Goal: Task Accomplishment & Management: Manage account settings

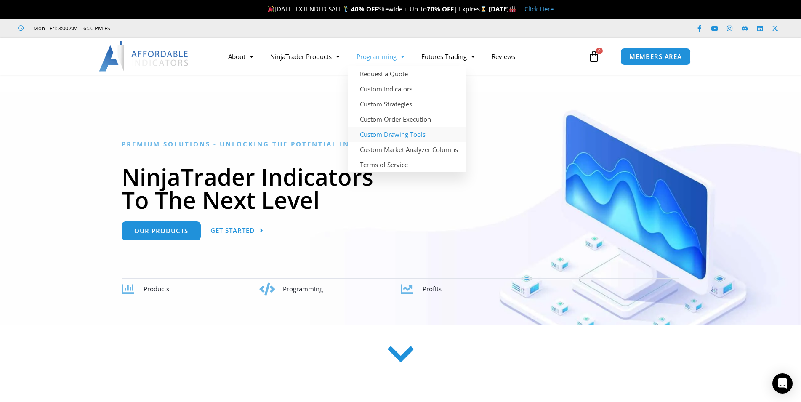
click at [379, 133] on link "Custom Drawing Tools" at bounding box center [407, 134] width 118 height 15
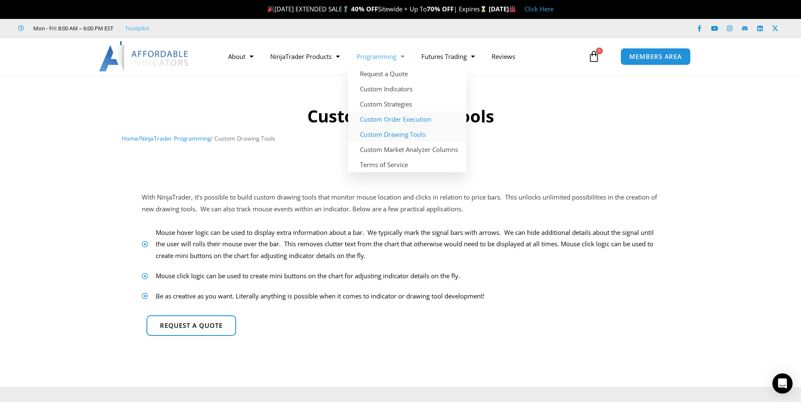
click at [382, 117] on link "Custom Order Execution" at bounding box center [407, 119] width 118 height 15
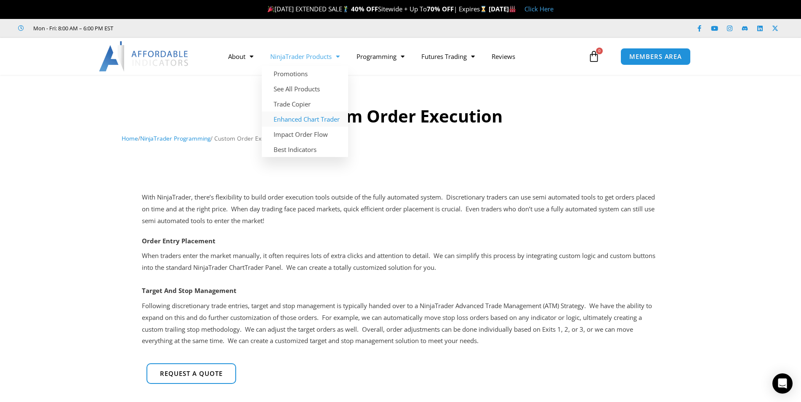
click at [289, 120] on link "Enhanced Chart Trader" at bounding box center [305, 119] width 86 height 15
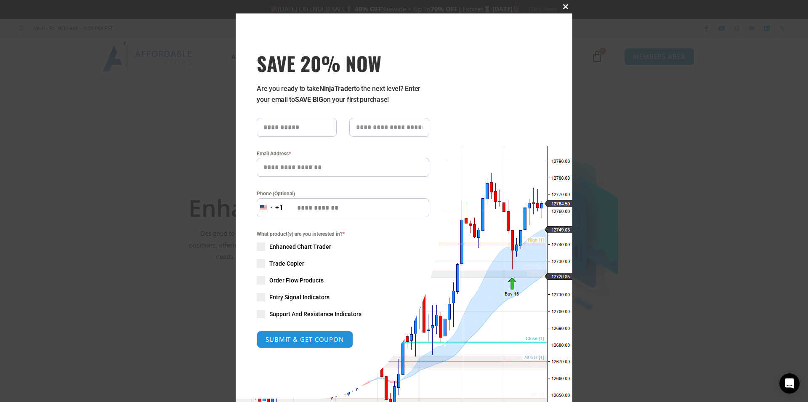
click at [564, 5] on span at bounding box center [565, 6] width 13 height 5
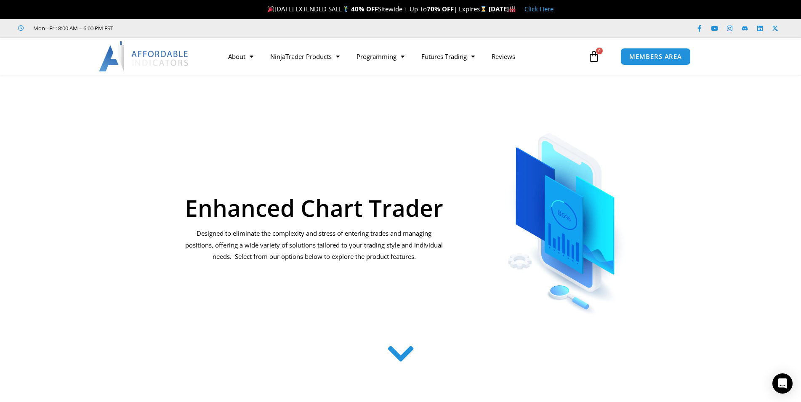
click at [399, 354] on icon at bounding box center [401, 354] width 30 height 30
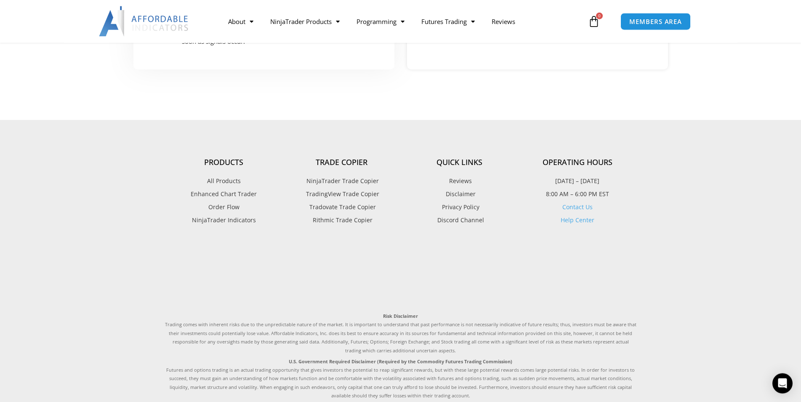
scroll to position [1717, 0]
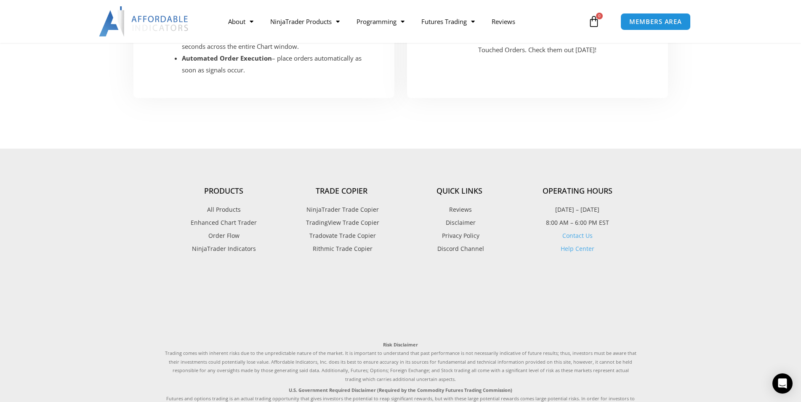
click at [341, 204] on span "NinjaTrader Trade Copier" at bounding box center [341, 209] width 75 height 11
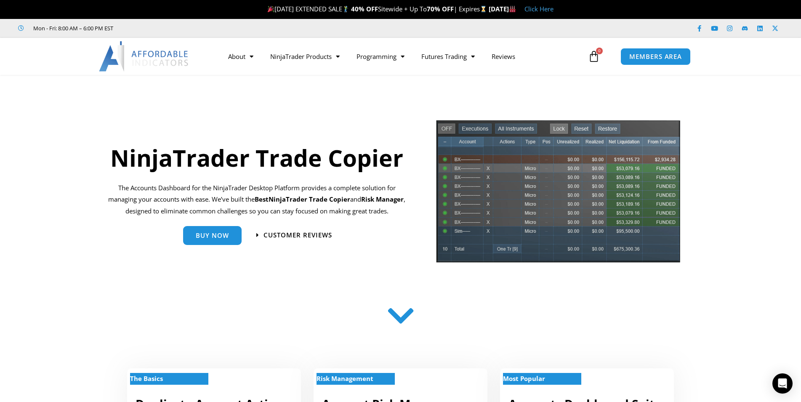
click at [406, 325] on icon at bounding box center [401, 316] width 30 height 30
click at [406, 317] on icon at bounding box center [401, 316] width 30 height 30
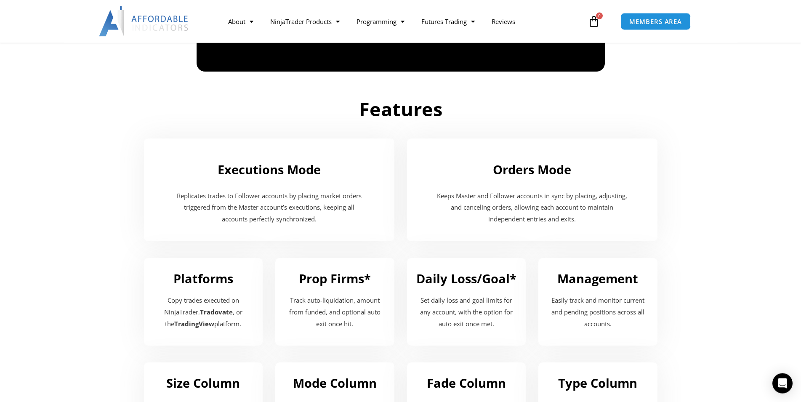
scroll to position [601, 0]
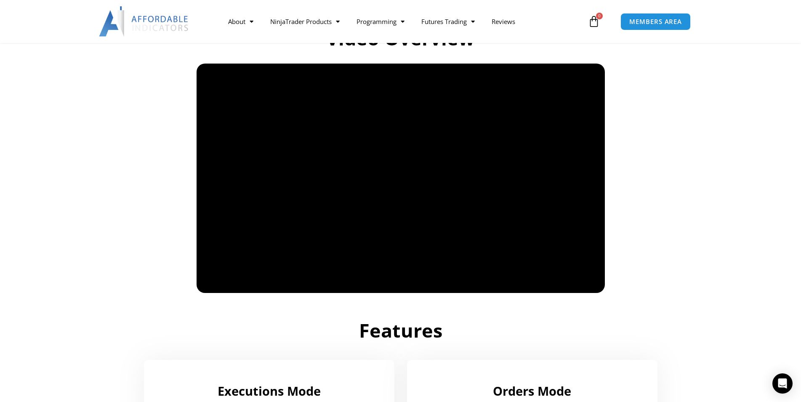
click at [114, 170] on section "Video Overview" at bounding box center [400, 152] width 801 height 290
click at [499, 321] on h2 "Features" at bounding box center [400, 330] width 471 height 25
click at [171, 223] on div at bounding box center [400, 179] width 471 height 230
click at [663, 21] on span "MEMBERS AREA" at bounding box center [656, 21] width 58 height 7
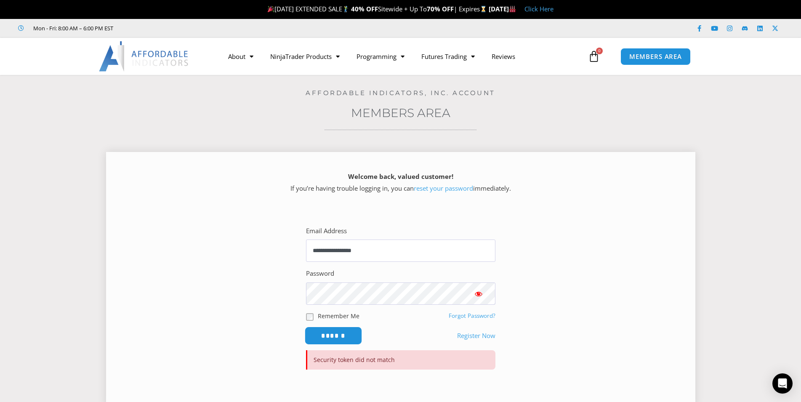
click at [343, 333] on input "******" at bounding box center [333, 336] width 58 height 18
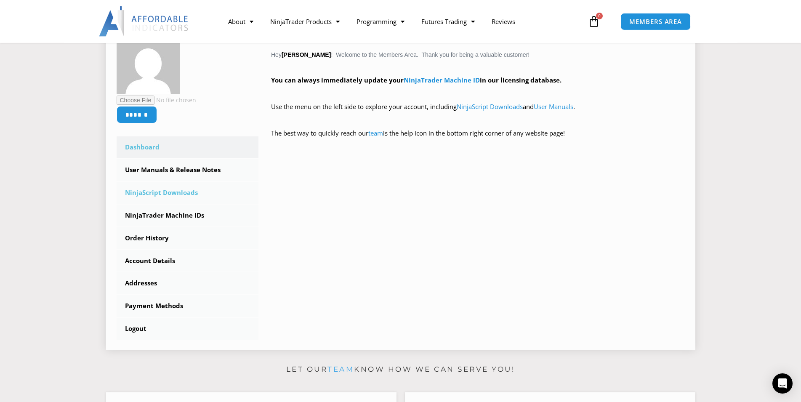
scroll to position [172, 0]
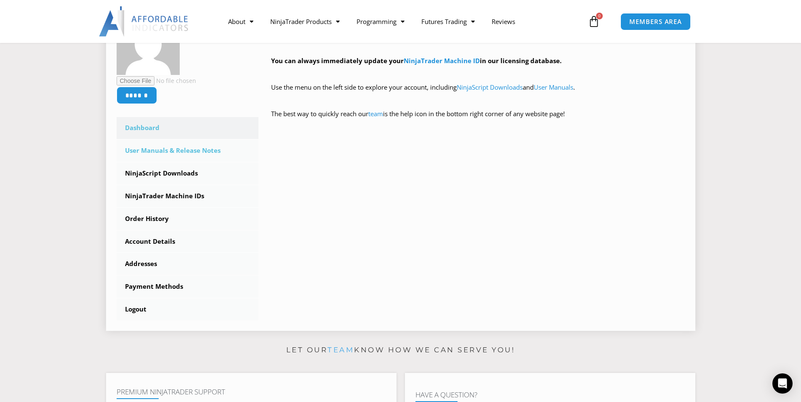
click at [149, 152] on link "User Manuals & Release Notes" at bounding box center [188, 151] width 142 height 22
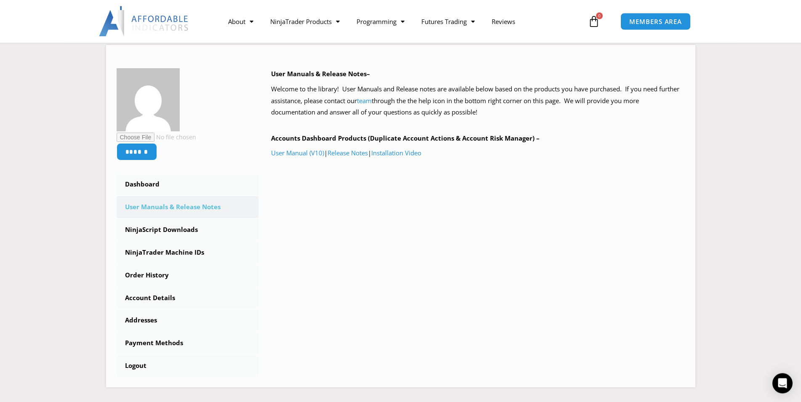
scroll to position [86, 0]
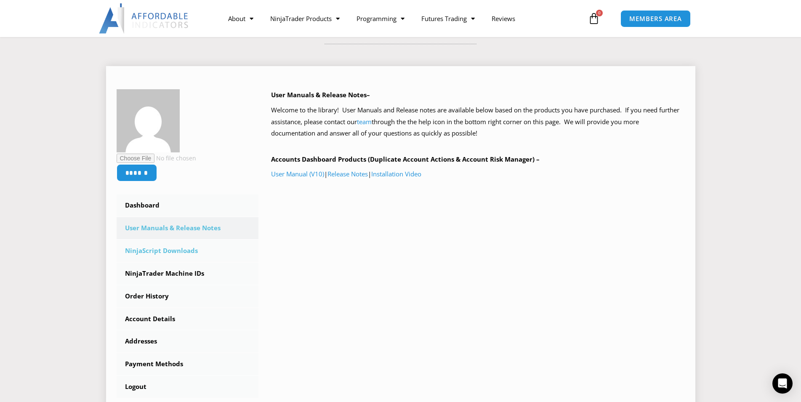
click at [159, 252] on link "NinjaScript Downloads" at bounding box center [188, 251] width 142 height 22
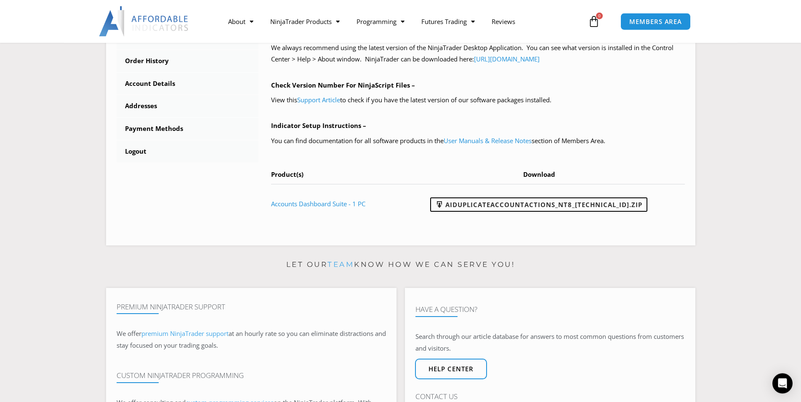
scroll to position [343, 0]
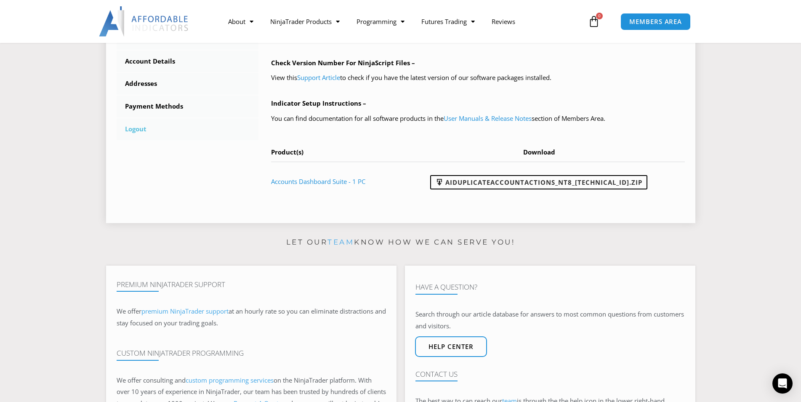
click at [139, 130] on link "Logout" at bounding box center [188, 129] width 142 height 22
